Goal: Task Accomplishment & Management: Manage account settings

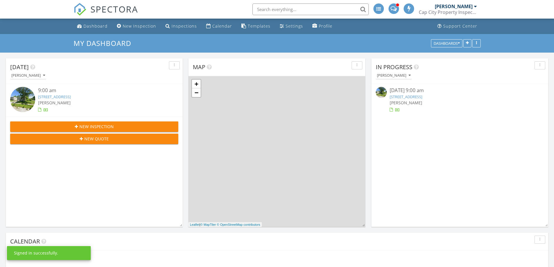
scroll to position [3, 3]
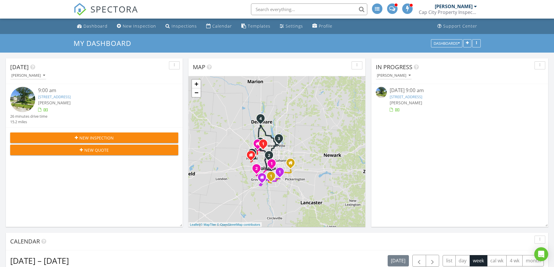
drag, startPoint x: 273, startPoint y: 153, endPoint x: 199, endPoint y: 161, distance: 74.6
click at [209, 166] on div "1 2 3 4 5 1 1 2 1 1 1 + − Olentangy Freeway, East Livingston Avenue, I 71, Seve…" at bounding box center [277, 151] width 177 height 151
click at [195, 85] on link "+" at bounding box center [196, 84] width 9 height 9
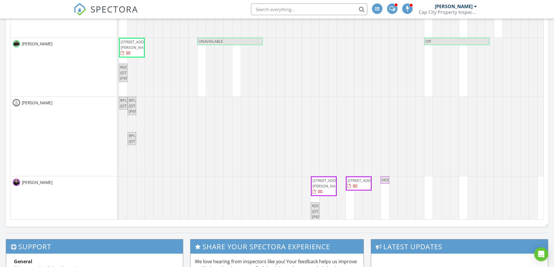
scroll to position [0, 0]
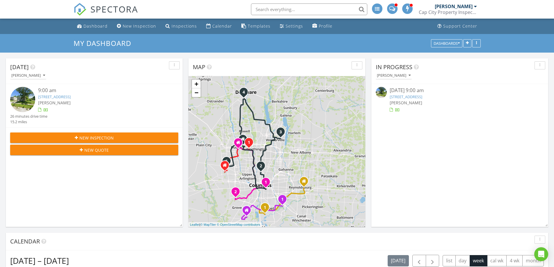
click at [420, 97] on link "3988 Three Rivers Dr, Groveport, OH 43125" at bounding box center [406, 96] width 33 height 5
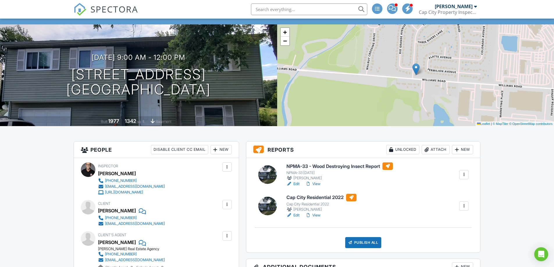
click at [318, 184] on link "View" at bounding box center [312, 184] width 15 height 6
